Goal: Navigation & Orientation: Find specific page/section

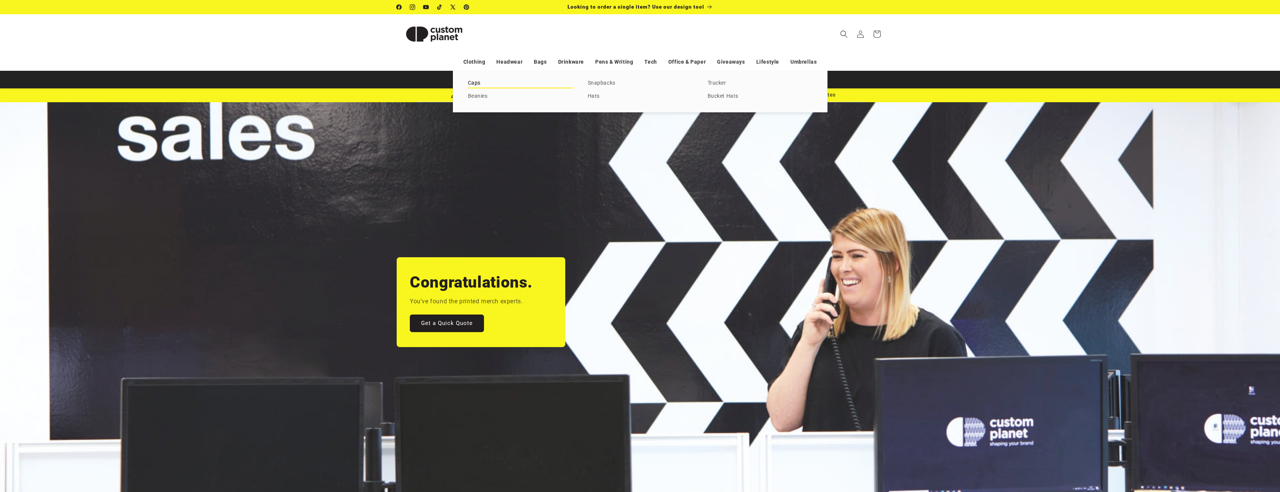
click at [473, 85] on link "Caps" at bounding box center [520, 83] width 105 height 10
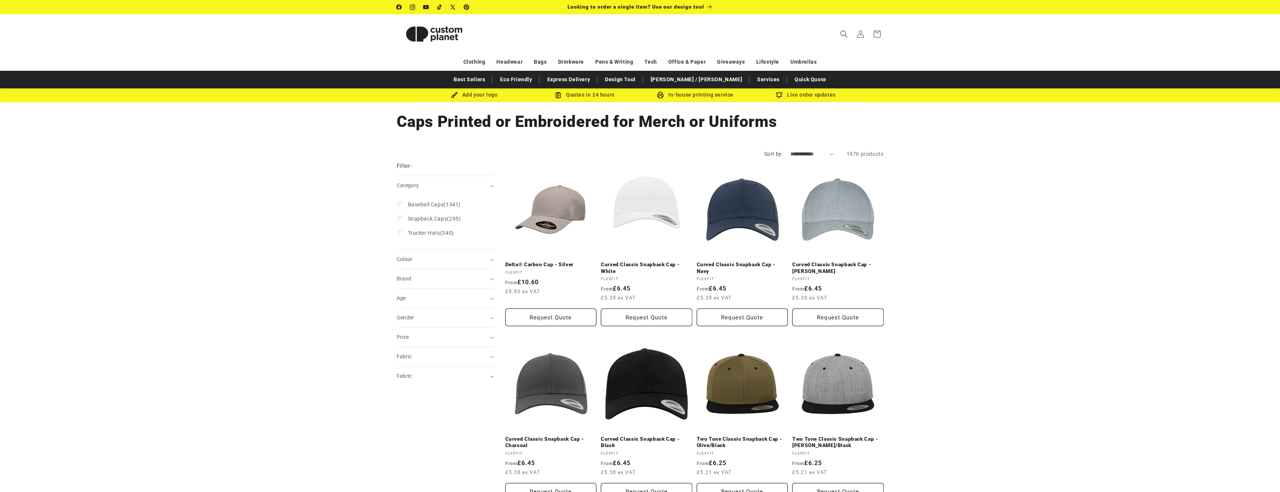
click at [412, 39] on img at bounding box center [434, 34] width 75 height 34
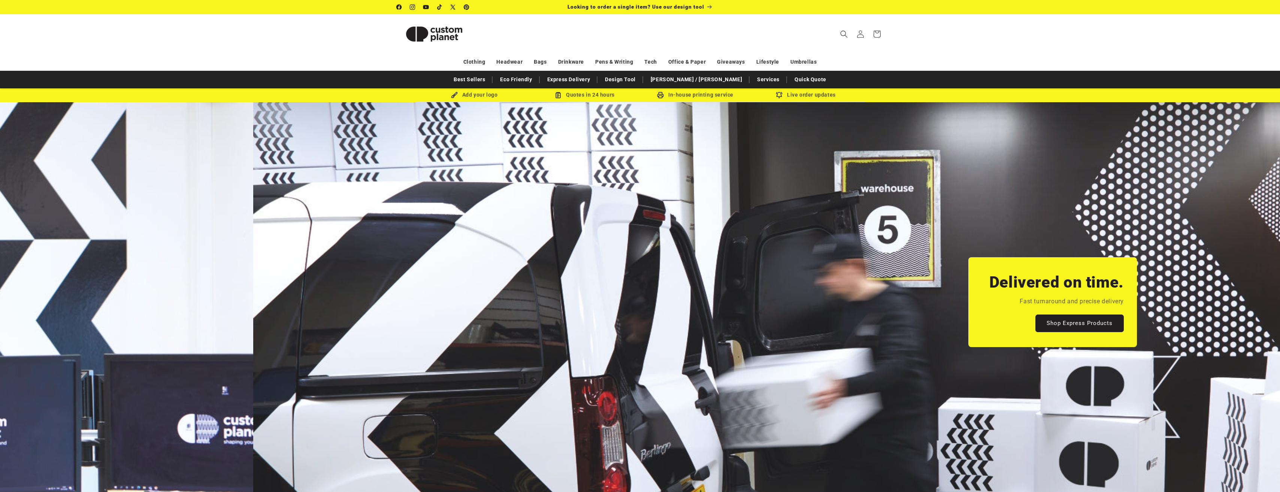
scroll to position [0, 1280]
